Goal: Check status: Check status

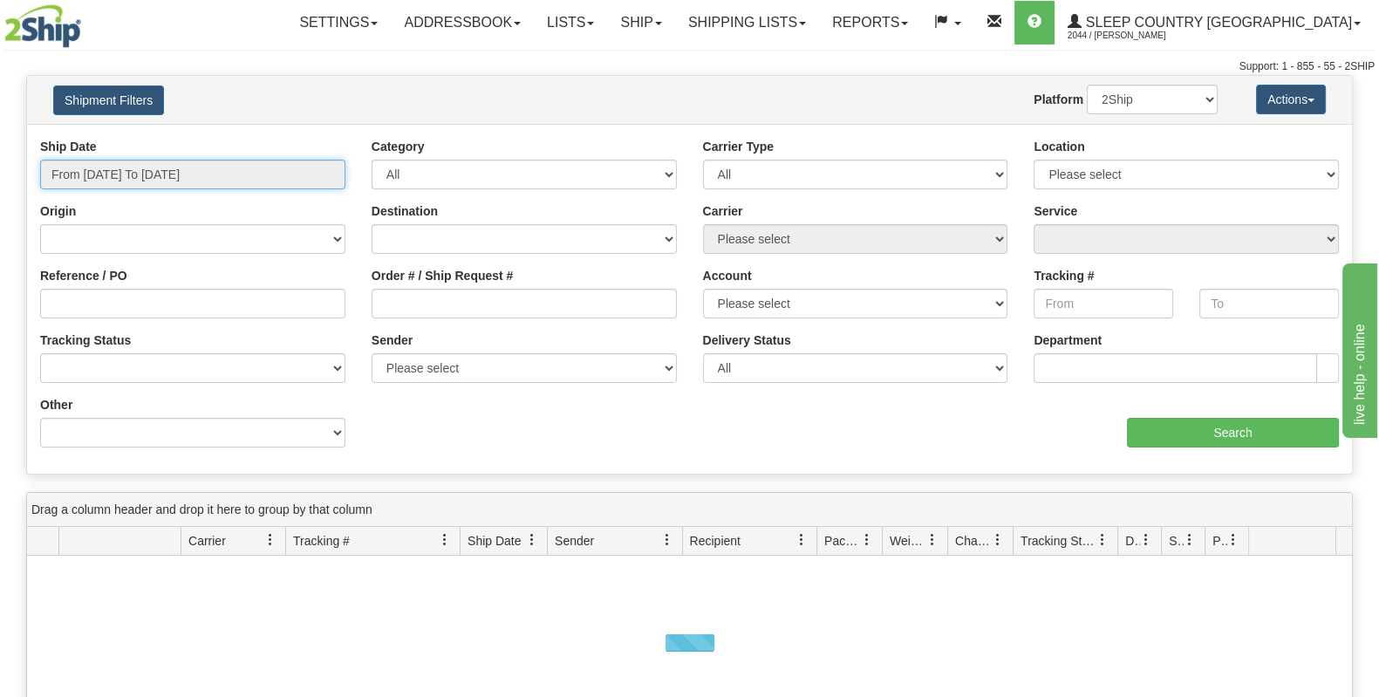
click at [231, 172] on input "From [DATE] To [DATE]" at bounding box center [192, 175] width 305 height 30
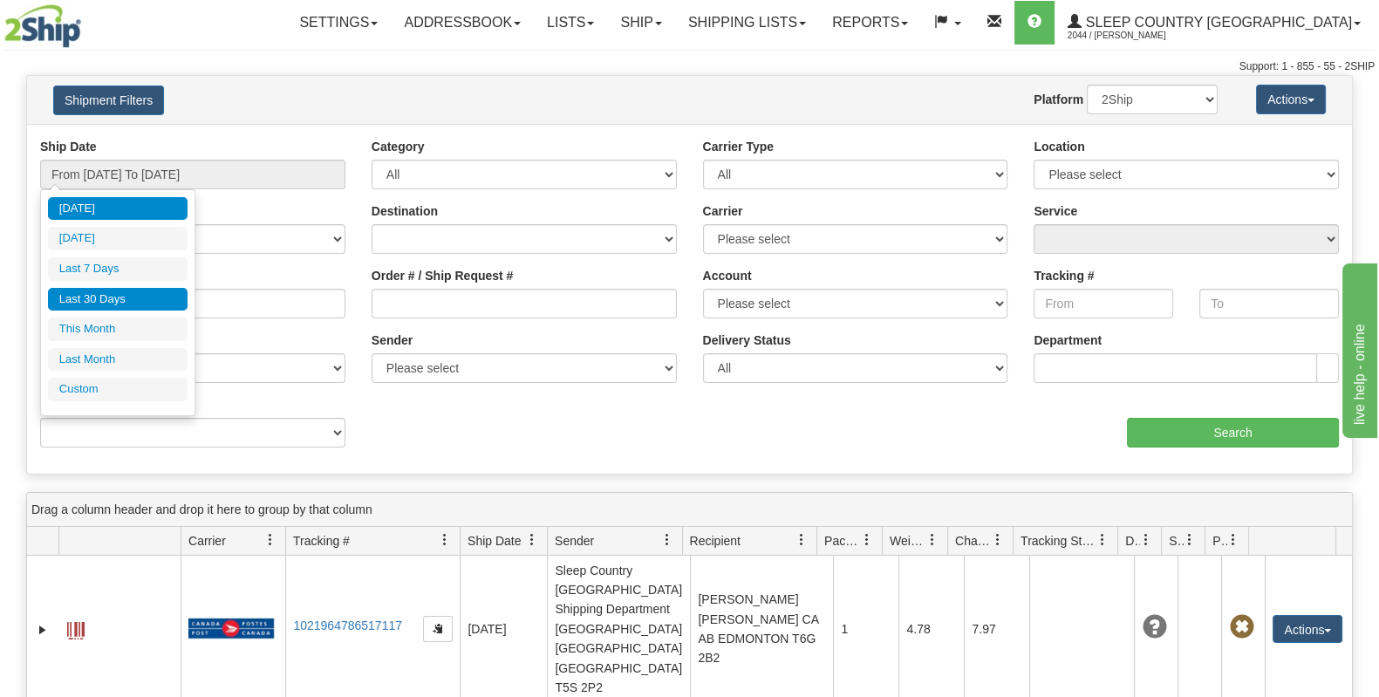
click at [146, 299] on li "Last 30 Days" at bounding box center [118, 300] width 140 height 24
type input "From [DATE] To [DATE]"
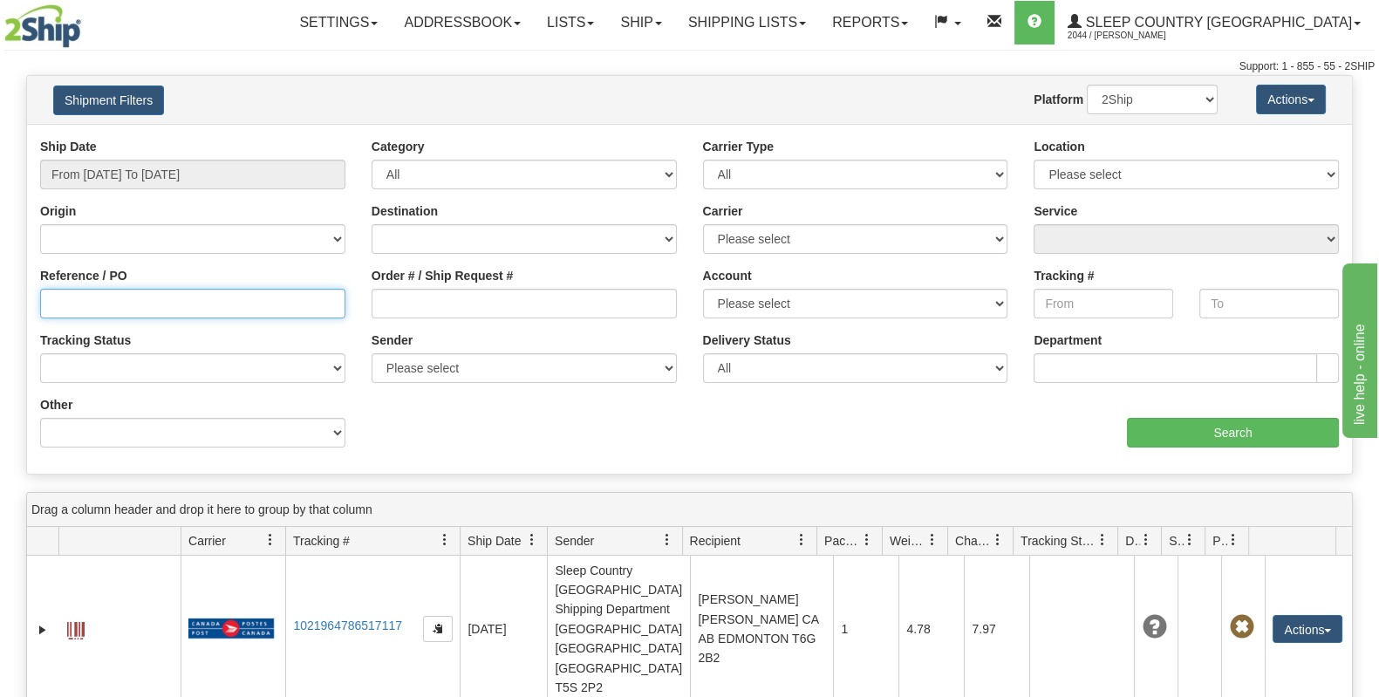
drag, startPoint x: 149, startPoint y: 307, endPoint x: 199, endPoint y: 315, distance: 50.3
click at [150, 307] on input "Reference / PO" at bounding box center [192, 304] width 305 height 30
paste input "1057935"
type input "1057935"
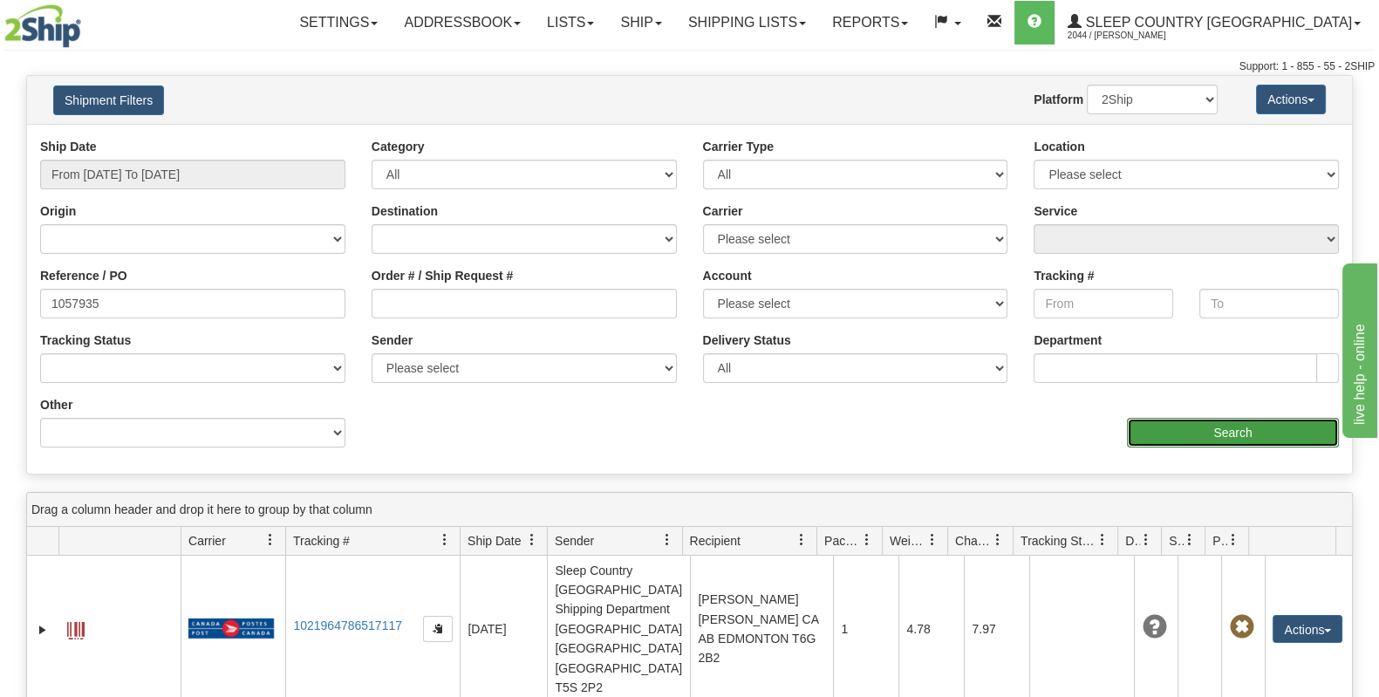
click at [1235, 436] on input "Search" at bounding box center [1233, 433] width 212 height 30
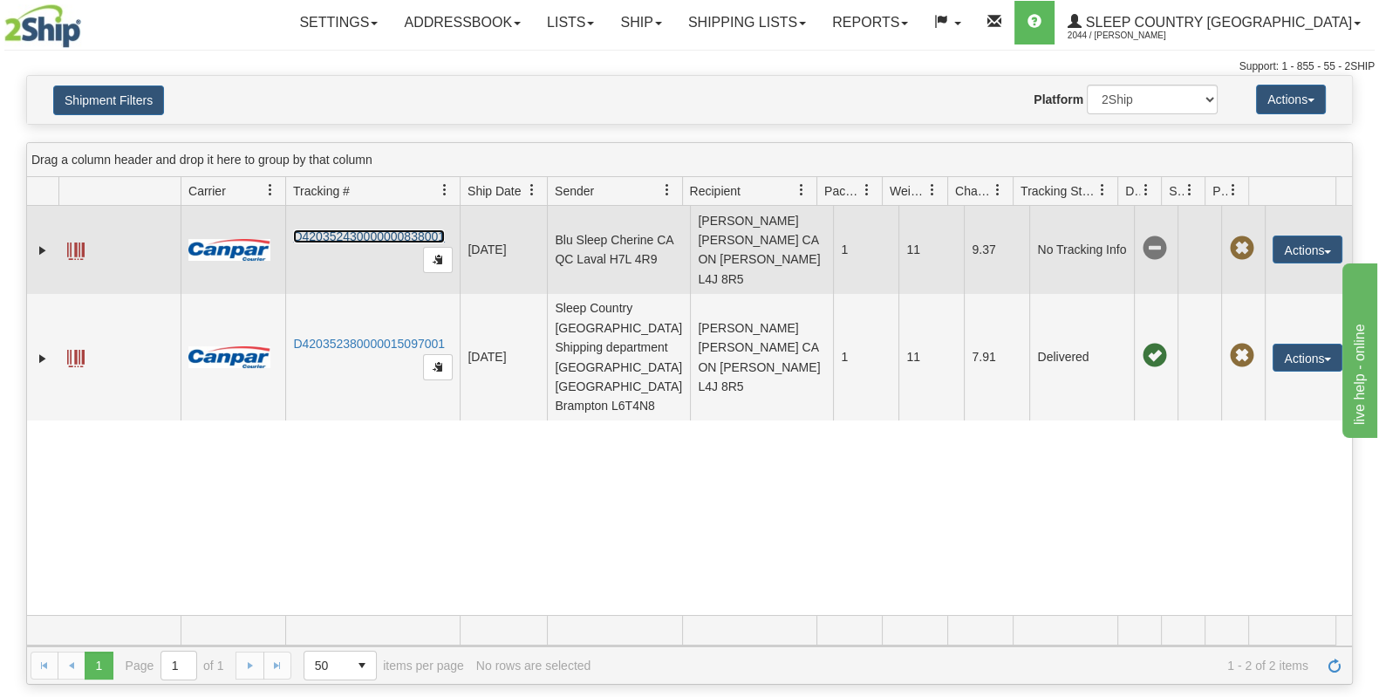
click at [339, 242] on link "D420352430000000838001" at bounding box center [369, 236] width 152 height 14
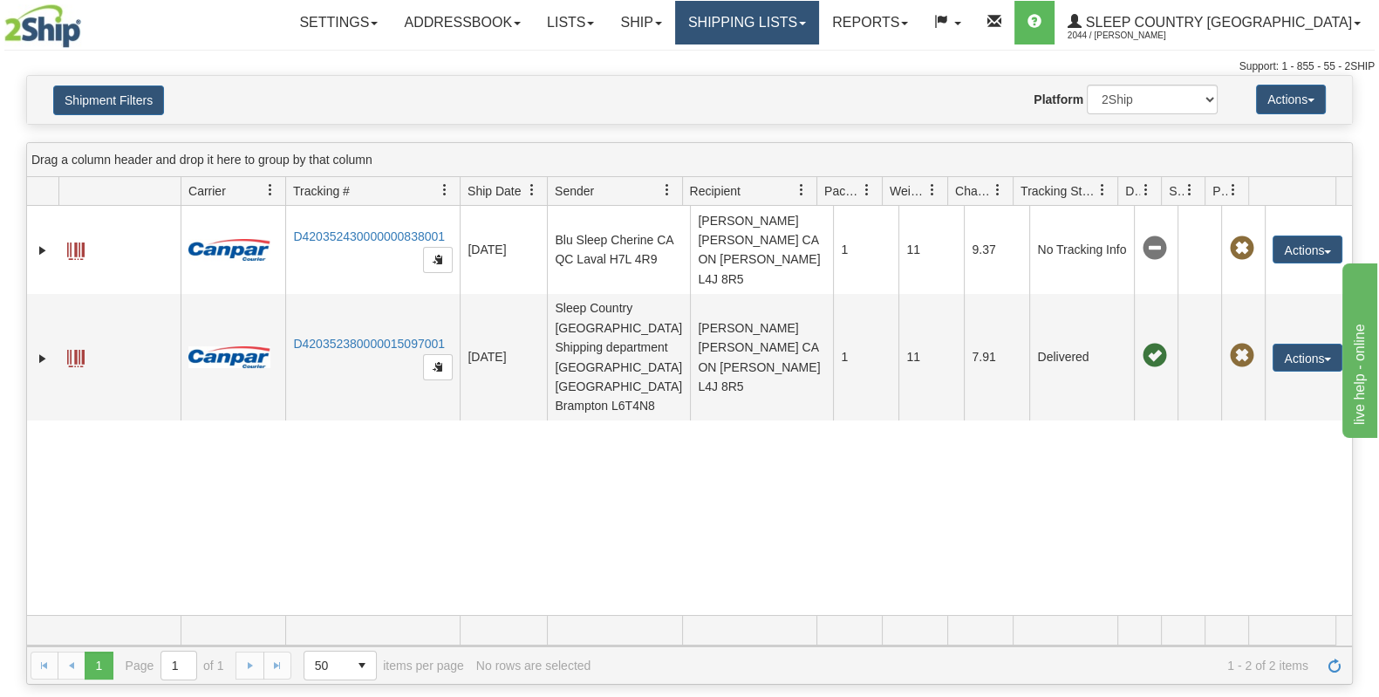
drag, startPoint x: 844, startPoint y: 24, endPoint x: 838, endPoint y: 38, distance: 14.4
click at [819, 24] on link "Shipping lists" at bounding box center [747, 23] width 144 height 44
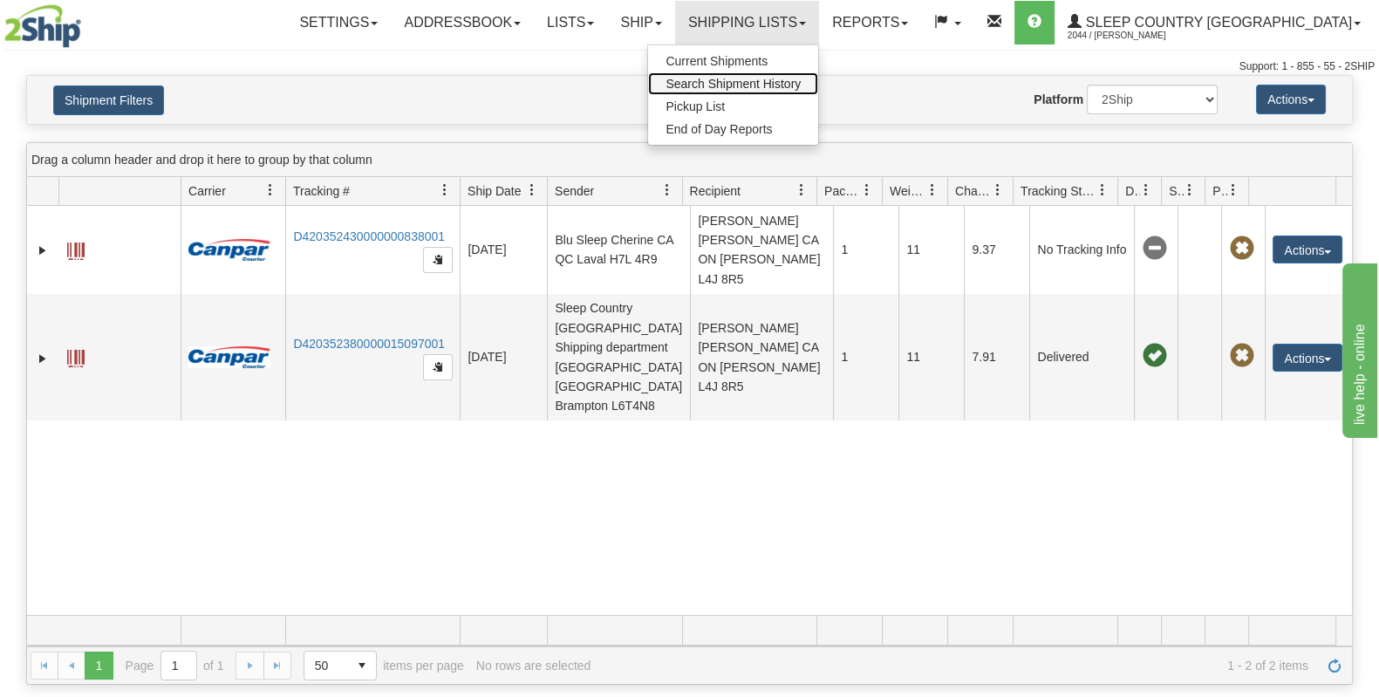
click at [818, 72] on link "Search Shipment History" at bounding box center [733, 83] width 170 height 23
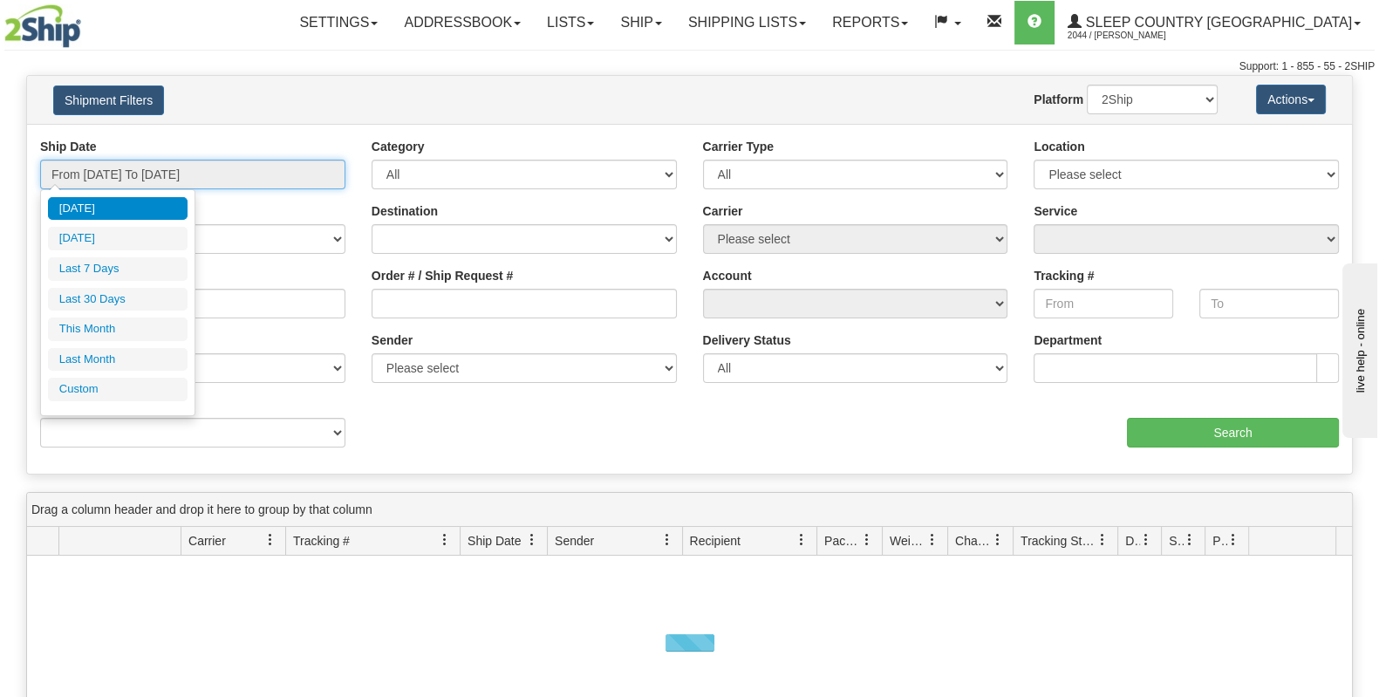
click at [204, 161] on input "From [DATE] To [DATE]" at bounding box center [192, 175] width 305 height 30
click at [126, 303] on li "Last 30 Days" at bounding box center [118, 300] width 140 height 24
type input "From [DATE] To [DATE]"
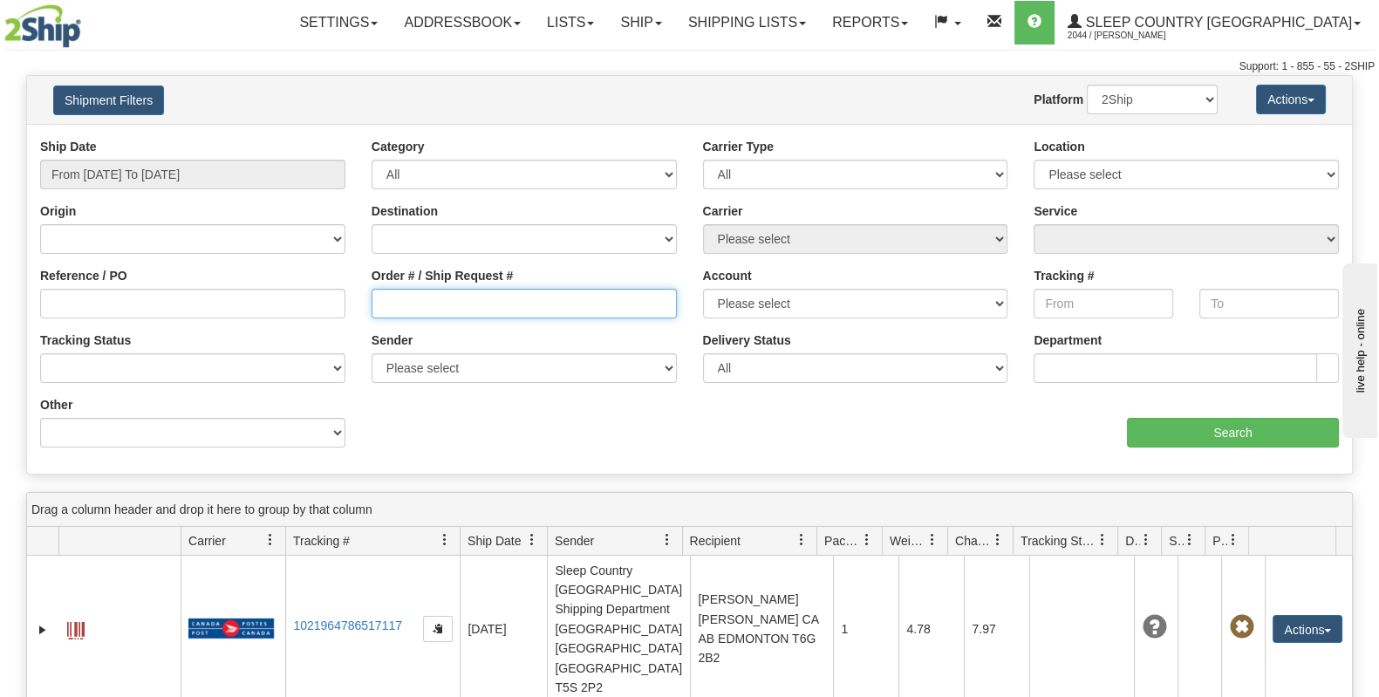
click at [482, 306] on input "Order # / Ship Request #" at bounding box center [524, 304] width 305 height 30
paste input "9000I086650"
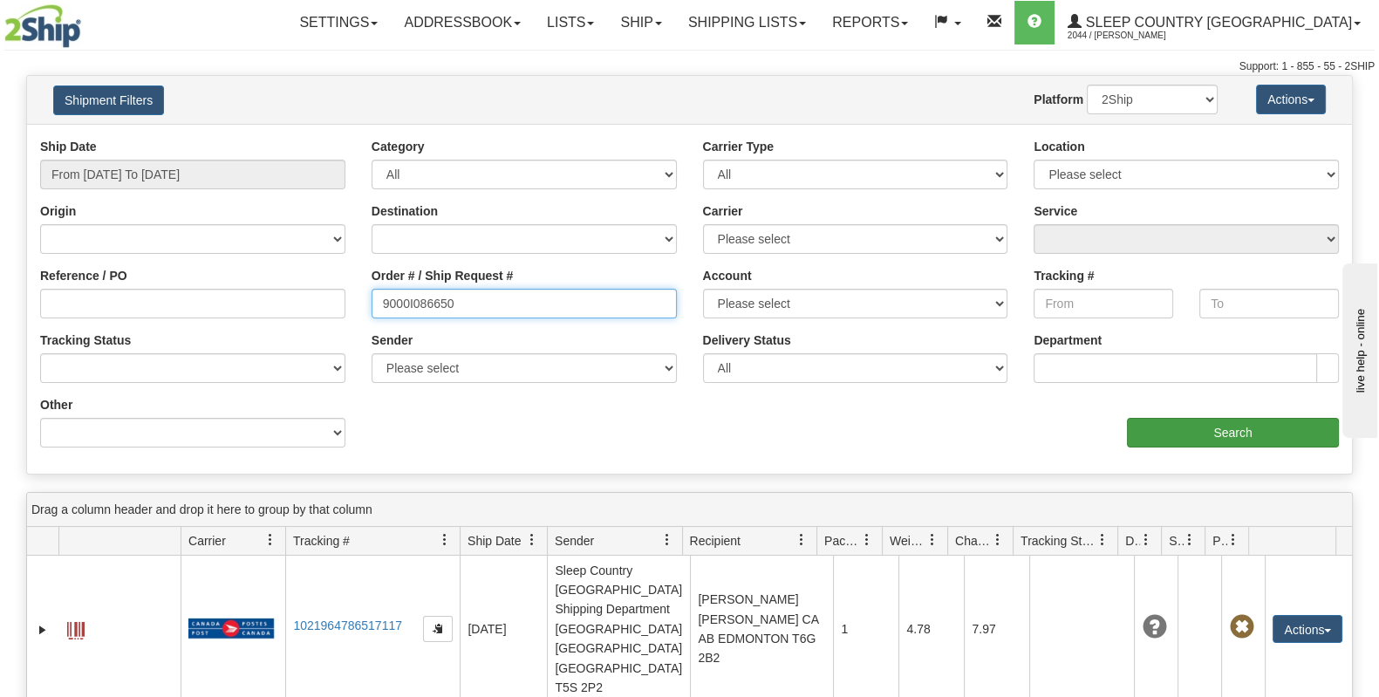
type input "9000I086650"
click at [1165, 441] on input "Search" at bounding box center [1233, 433] width 212 height 30
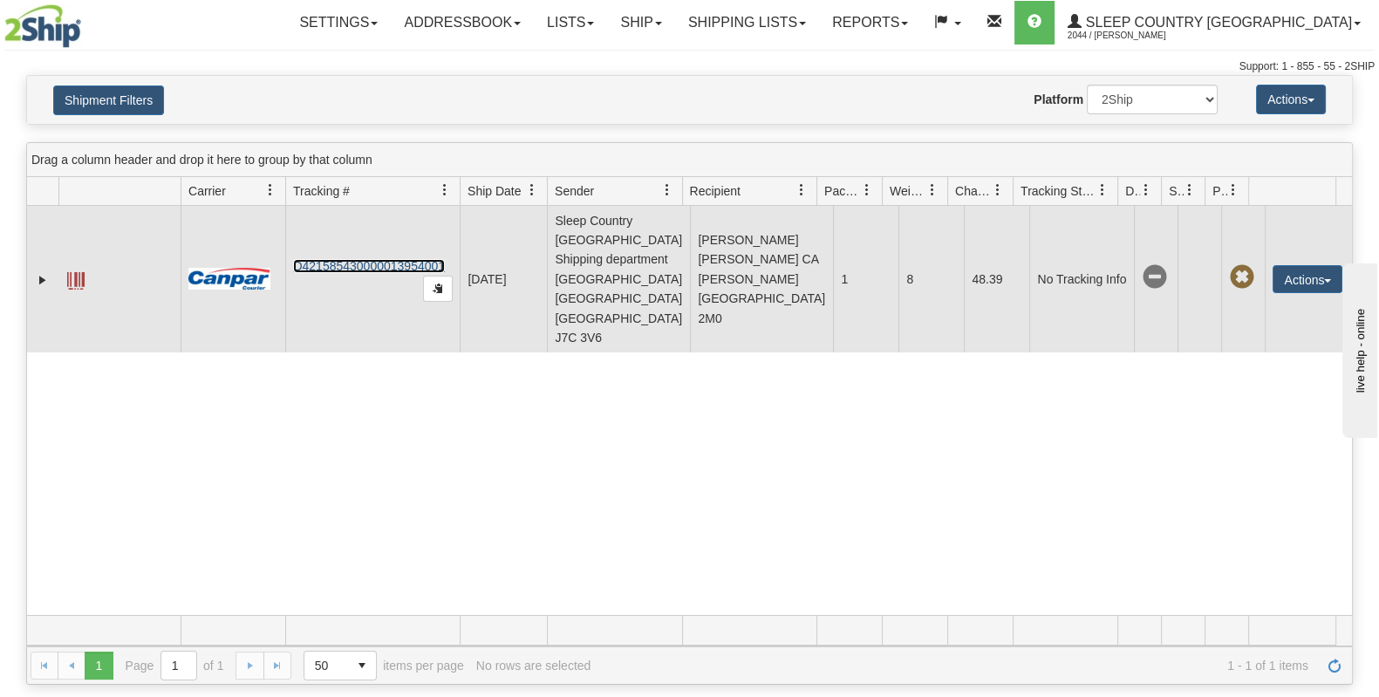
click at [329, 259] on link "D421585430000013954001" at bounding box center [369, 266] width 152 height 14
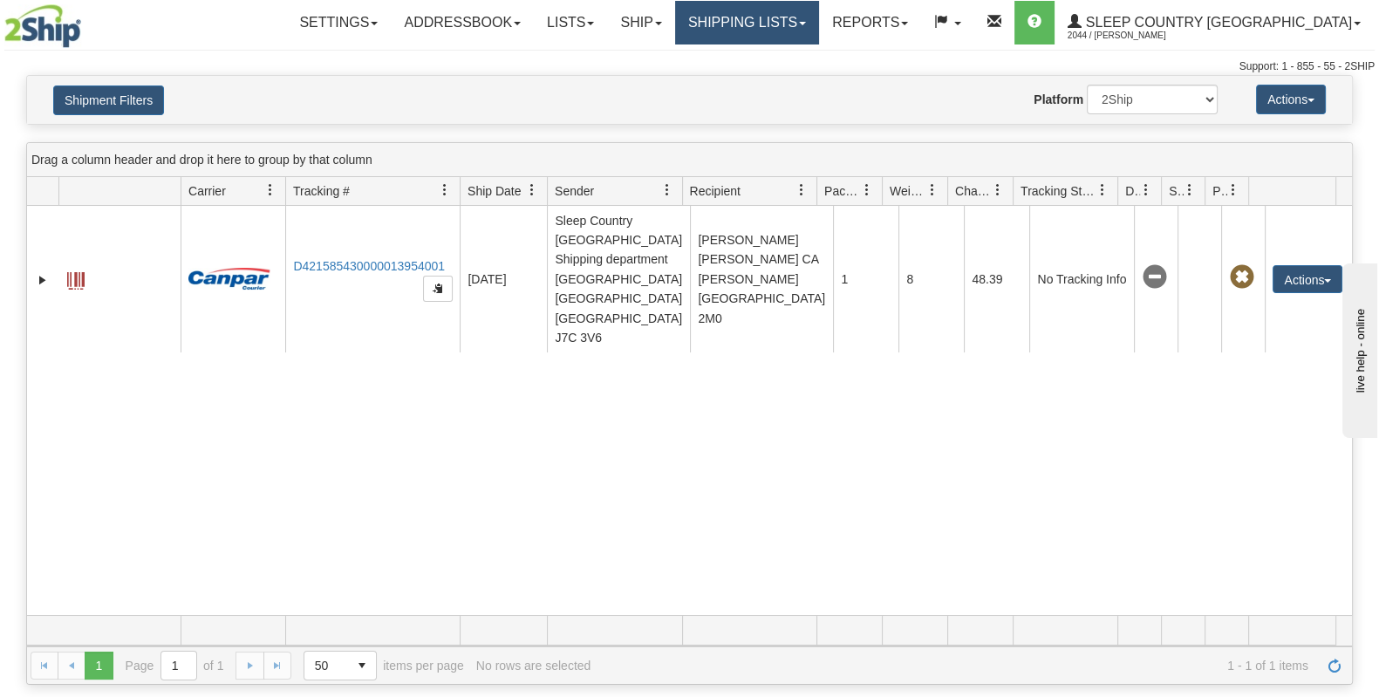
click at [817, 13] on link "Shipping lists" at bounding box center [747, 23] width 144 height 44
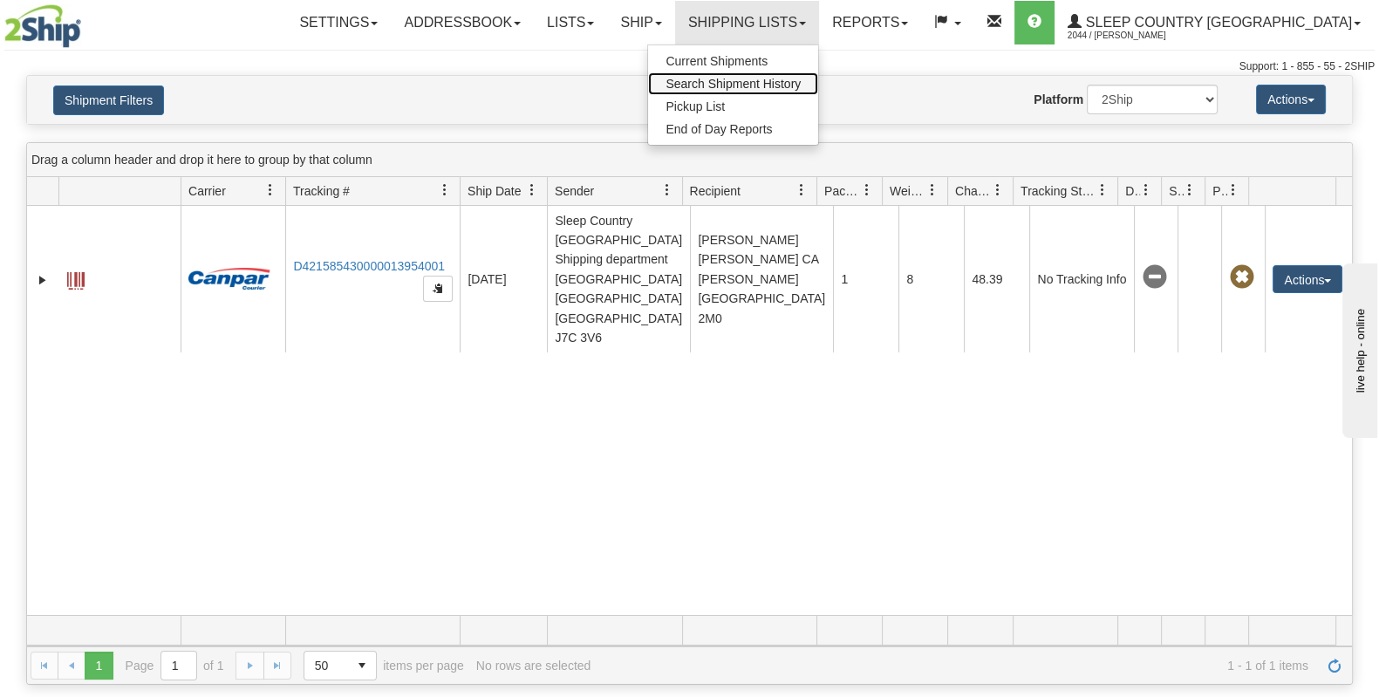
click at [801, 79] on span "Search Shipment History" at bounding box center [733, 84] width 135 height 14
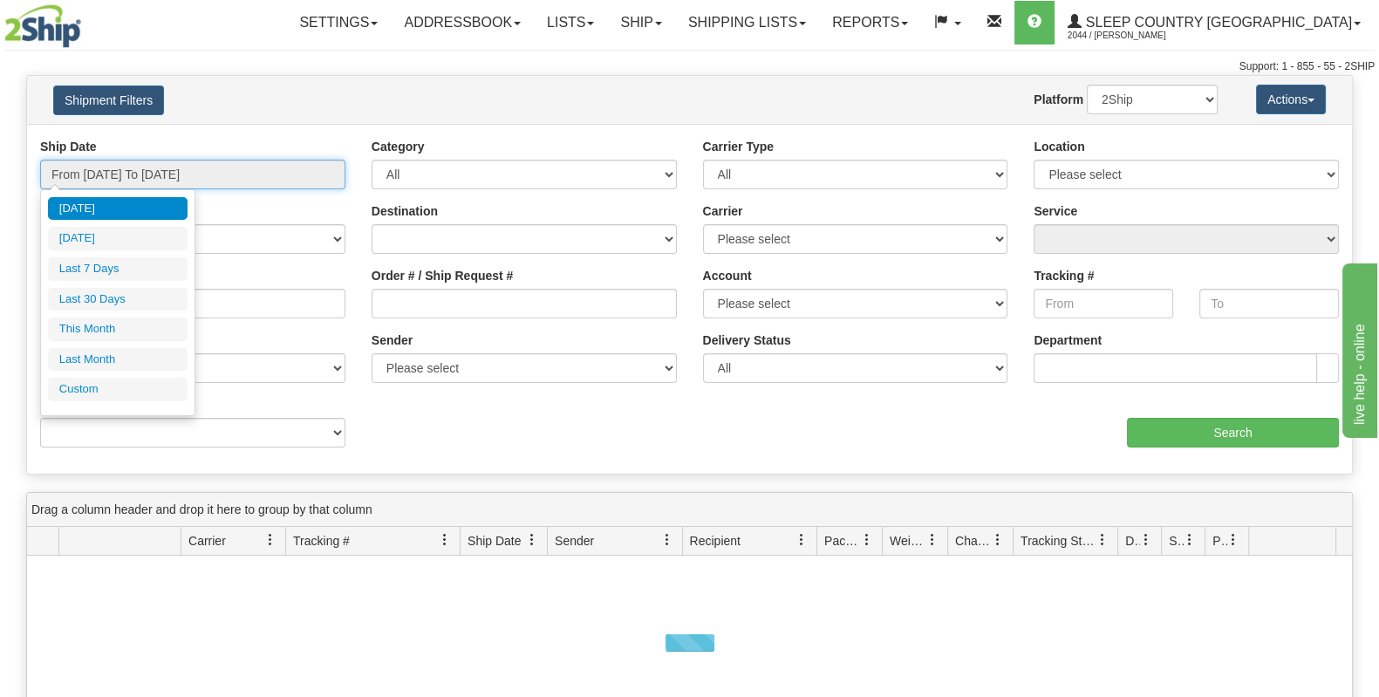
click at [147, 169] on input "From [DATE] To [DATE]" at bounding box center [192, 175] width 305 height 30
click at [118, 288] on li "Last 30 Days" at bounding box center [118, 300] width 140 height 24
type input "From [DATE] To [DATE]"
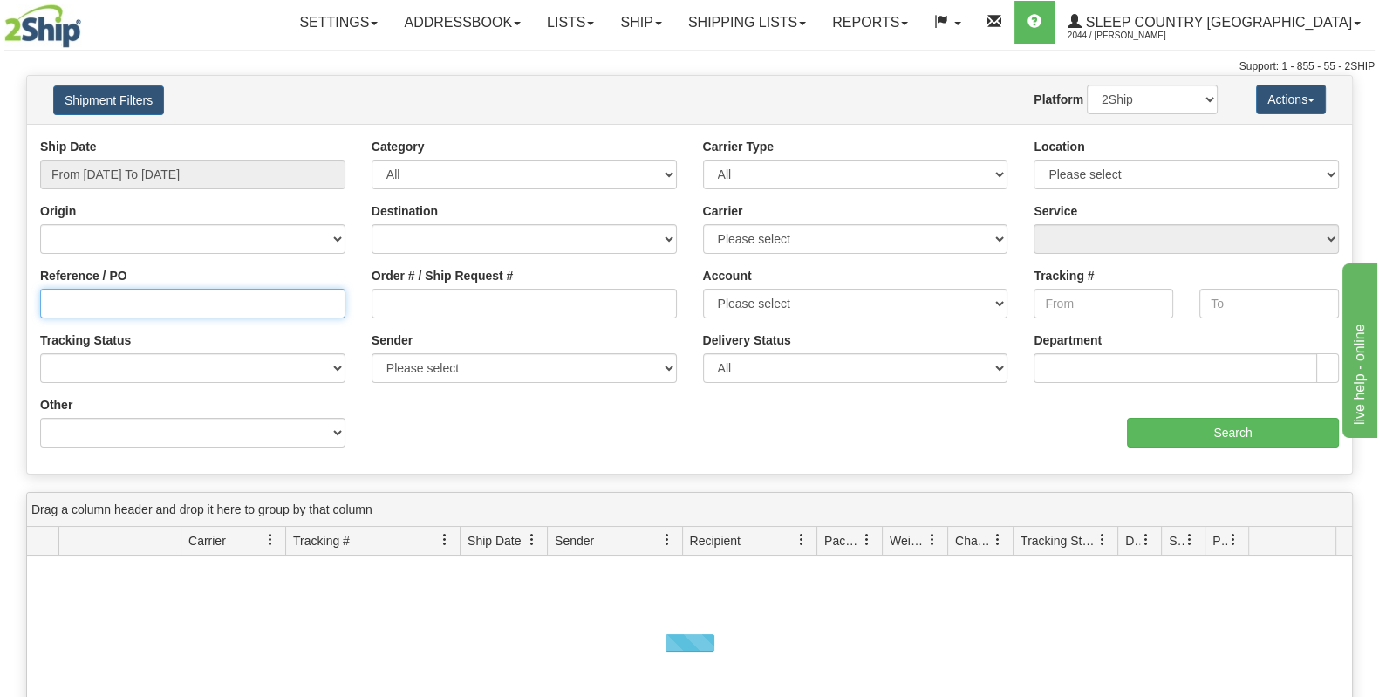
click at [109, 314] on input "Reference / PO" at bounding box center [192, 304] width 305 height 30
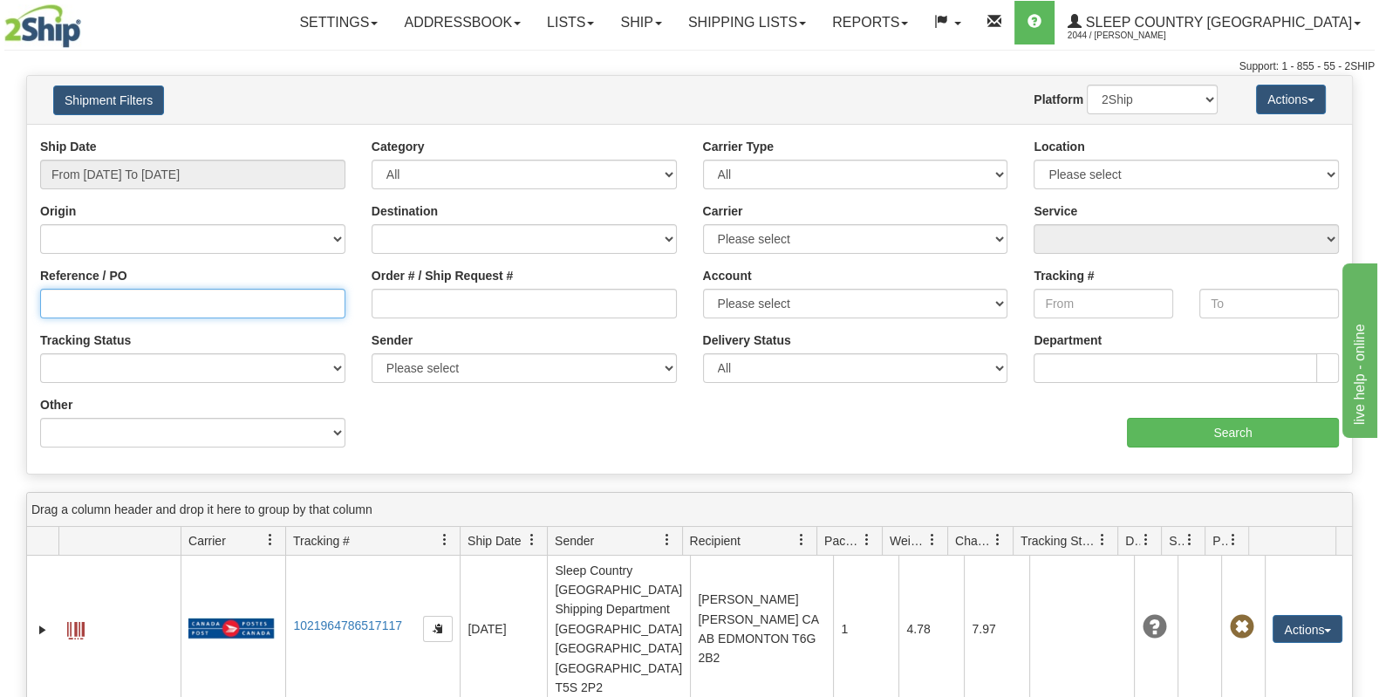
paste input "1057623"
type input "1057623"
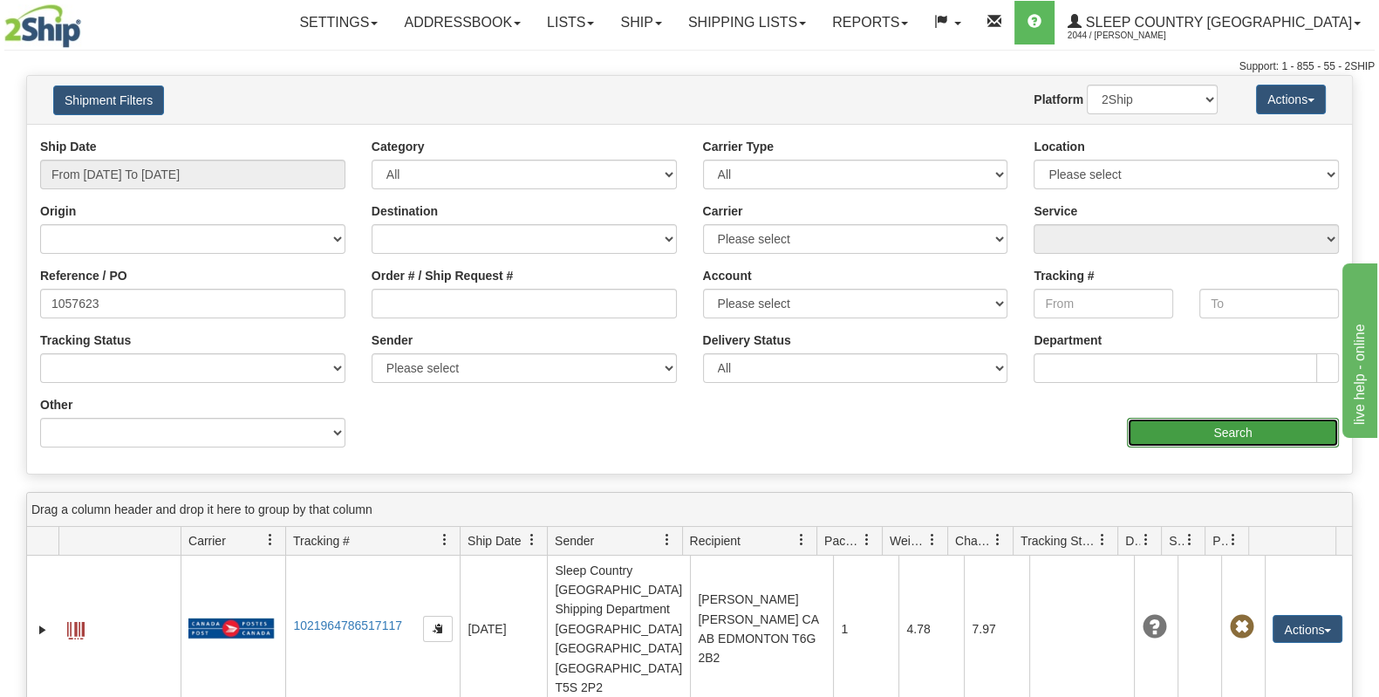
click at [1247, 425] on input "Search" at bounding box center [1233, 433] width 212 height 30
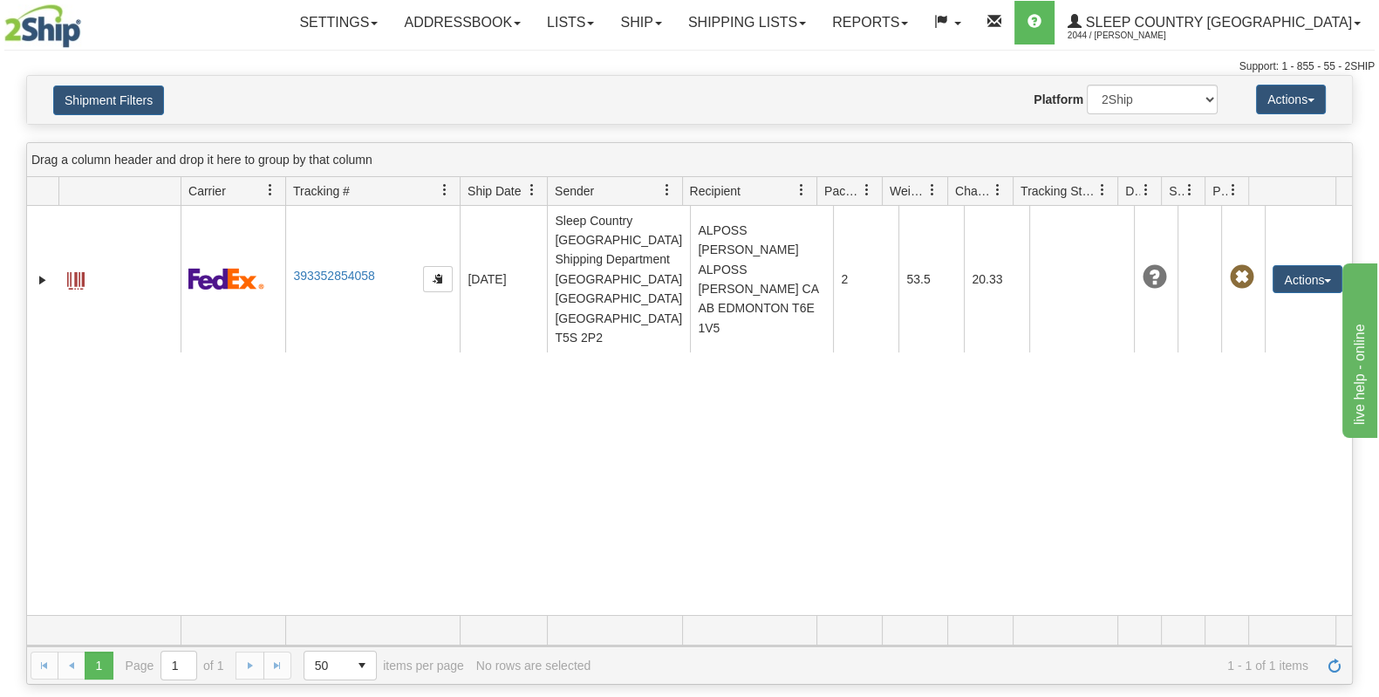
click at [720, 559] on div "31613240 2044 393352854058 [DATE] [DATE] 01:12:04 PM Sleep Country [GEOGRAPHIC_…" at bounding box center [689, 410] width 1325 height 409
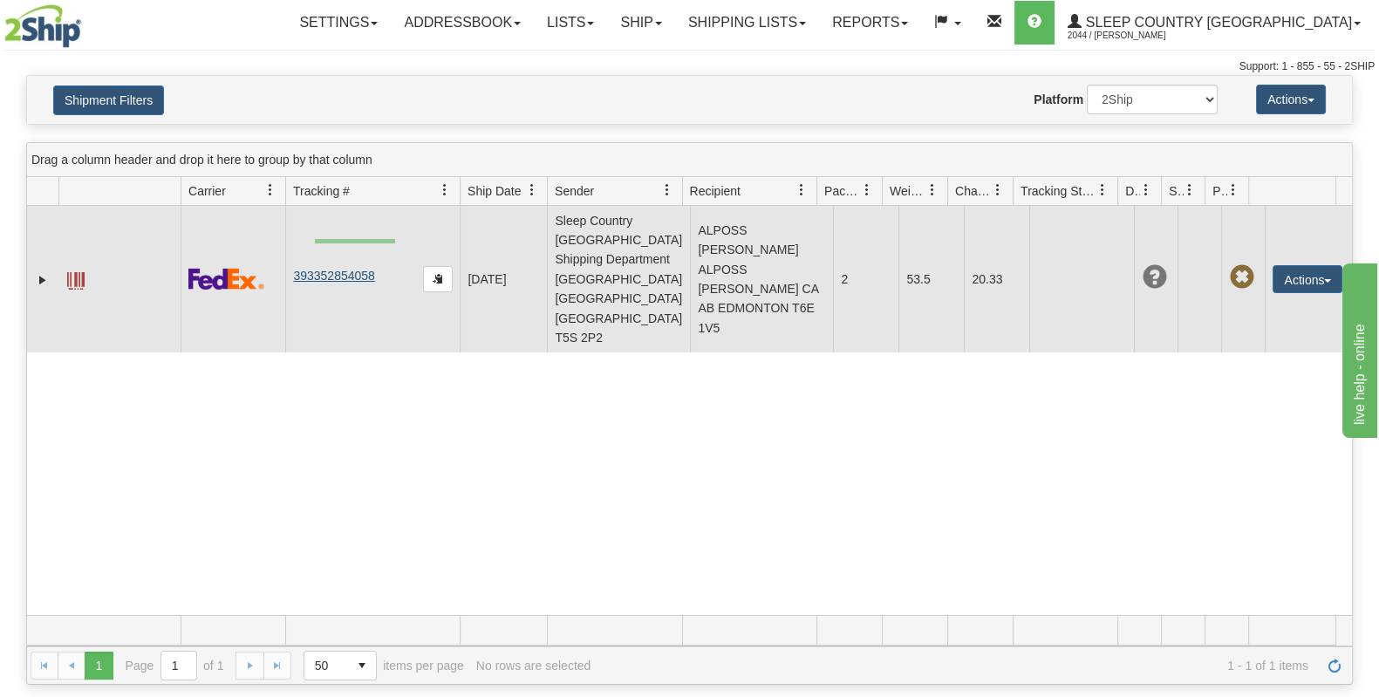
drag, startPoint x: 395, startPoint y: 239, endPoint x: 312, endPoint y: 243, distance: 83.0
click at [314, 243] on td "393352854058" at bounding box center [372, 279] width 174 height 147
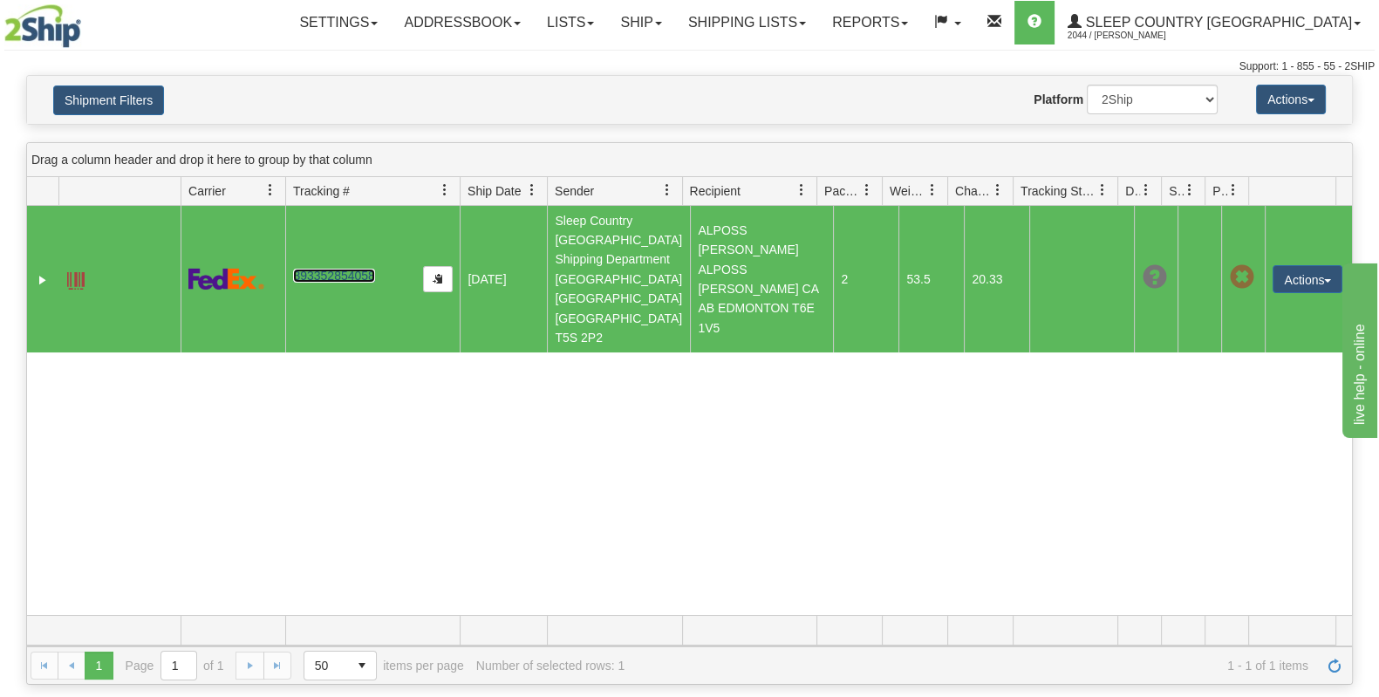
click at [311, 269] on link "393352854058" at bounding box center [333, 276] width 81 height 14
